Goal: Transaction & Acquisition: Purchase product/service

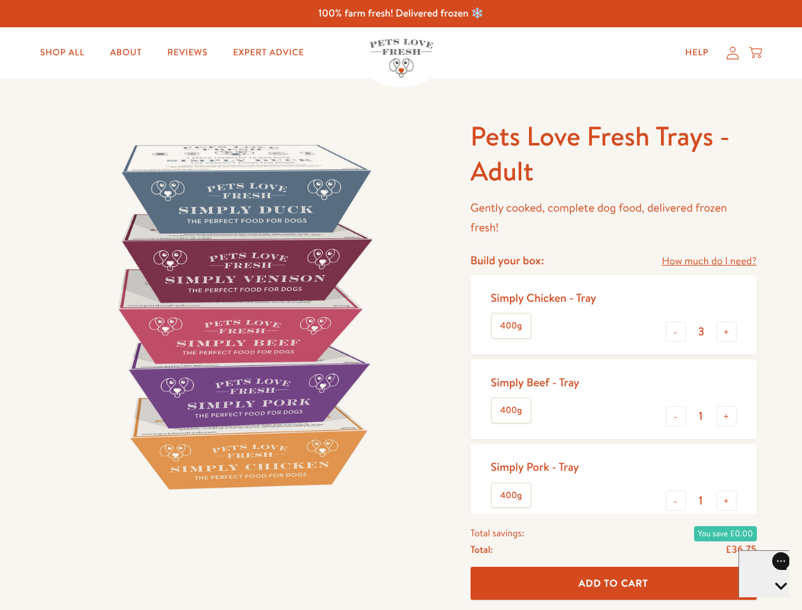
click at [401, 305] on img at bounding box center [243, 316] width 394 height 394
click at [709, 261] on link "How much do I need?" at bounding box center [709, 261] width 95 height 17
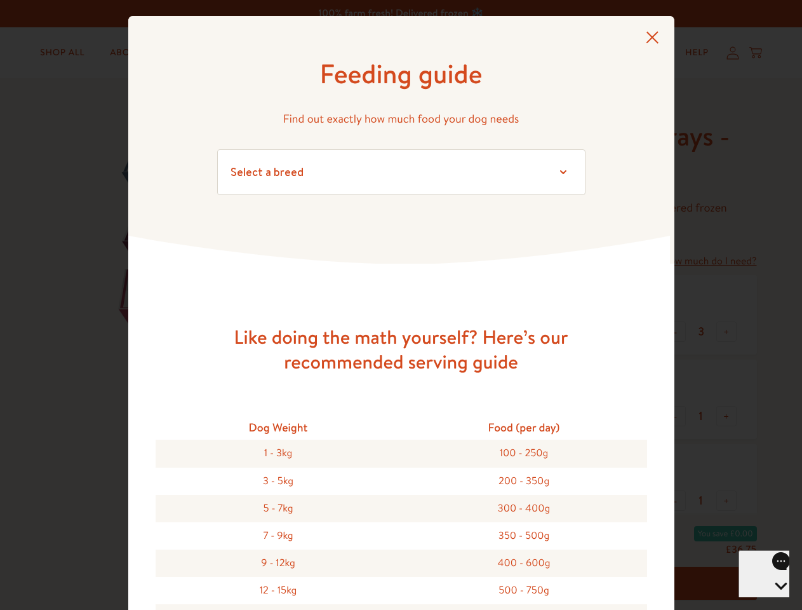
click at [676, 332] on div "Feeding guide Find out exactly how much food your dog needs Select a breed Affe…" at bounding box center [401, 305] width 802 height 610
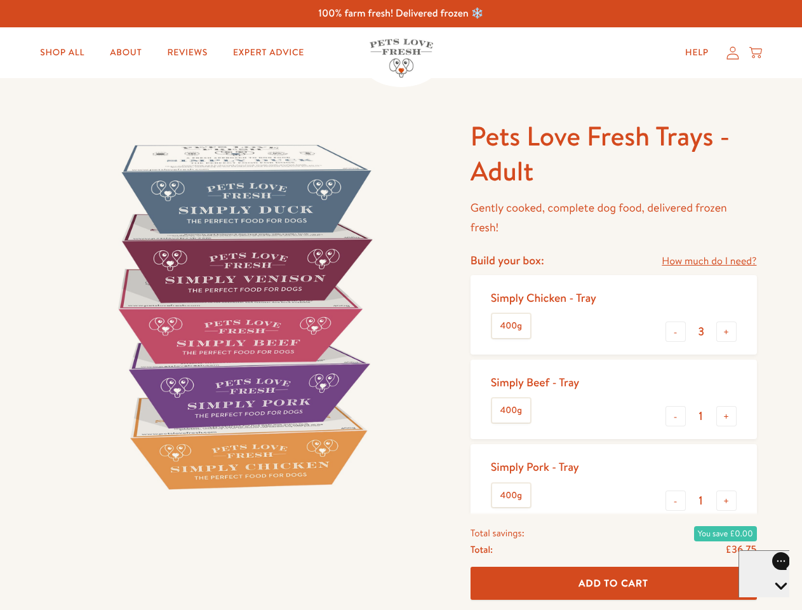
click at [727, 332] on button "+" at bounding box center [726, 331] width 20 height 20
type input "4"
click at [676, 416] on button "-" at bounding box center [676, 416] width 20 height 20
click at [727, 416] on button "+" at bounding box center [726, 416] width 20 height 20
type input "1"
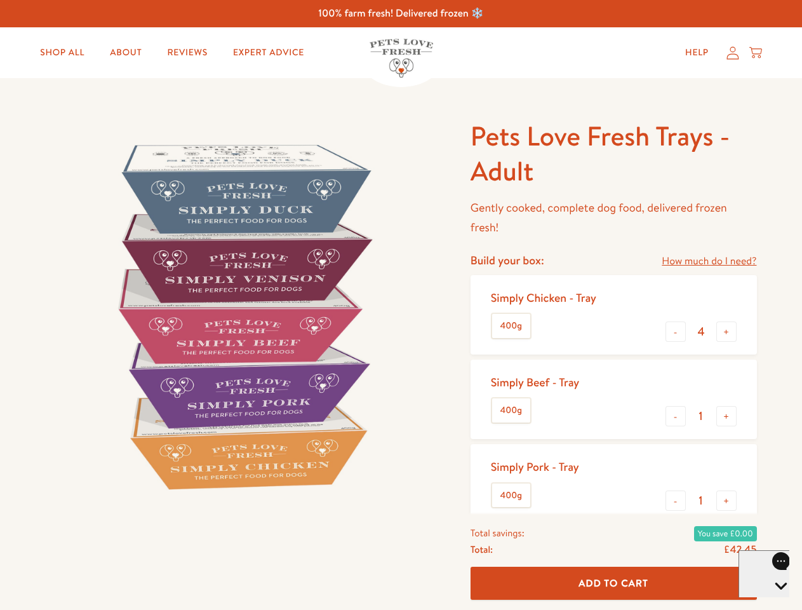
click at [676, 500] on button "-" at bounding box center [676, 500] width 20 height 20
click at [727, 500] on button "+" at bounding box center [726, 500] width 20 height 20
type input "1"
click at [613, 583] on span "Add To Cart" at bounding box center [614, 582] width 70 height 13
click at [775, 601] on icon "Open gorgias live chat" at bounding box center [781, 607] width 12 height 12
